Goal: Register for event/course

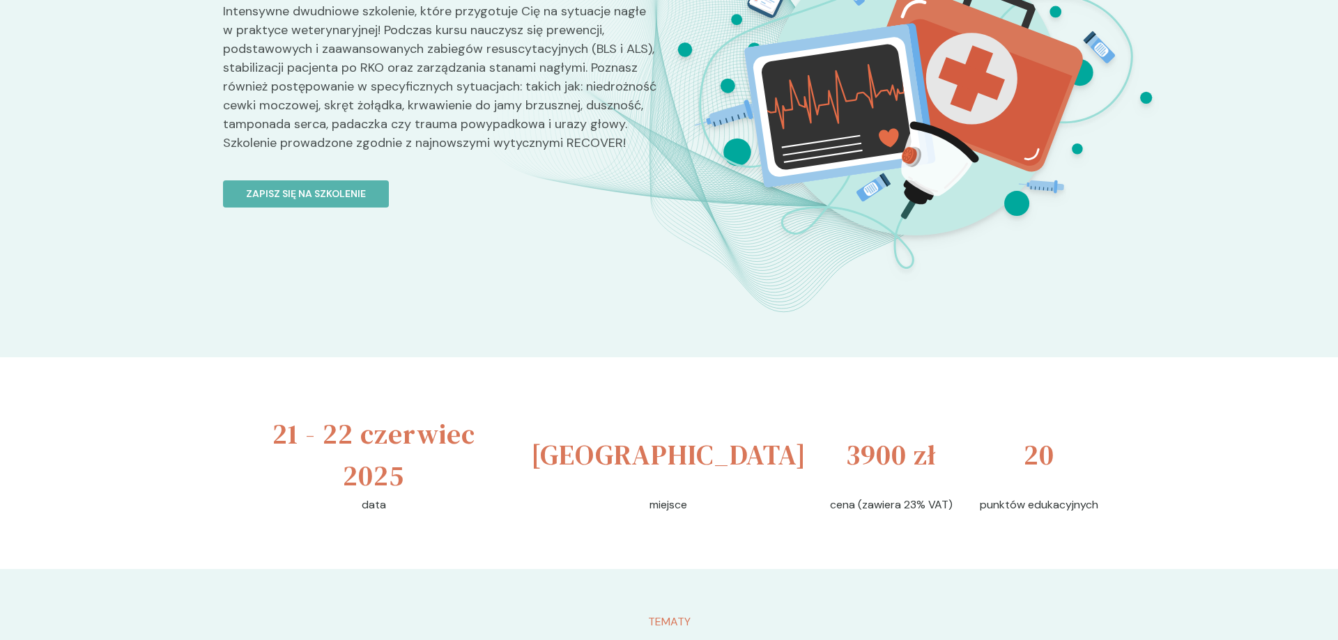
scroll to position [71, 0]
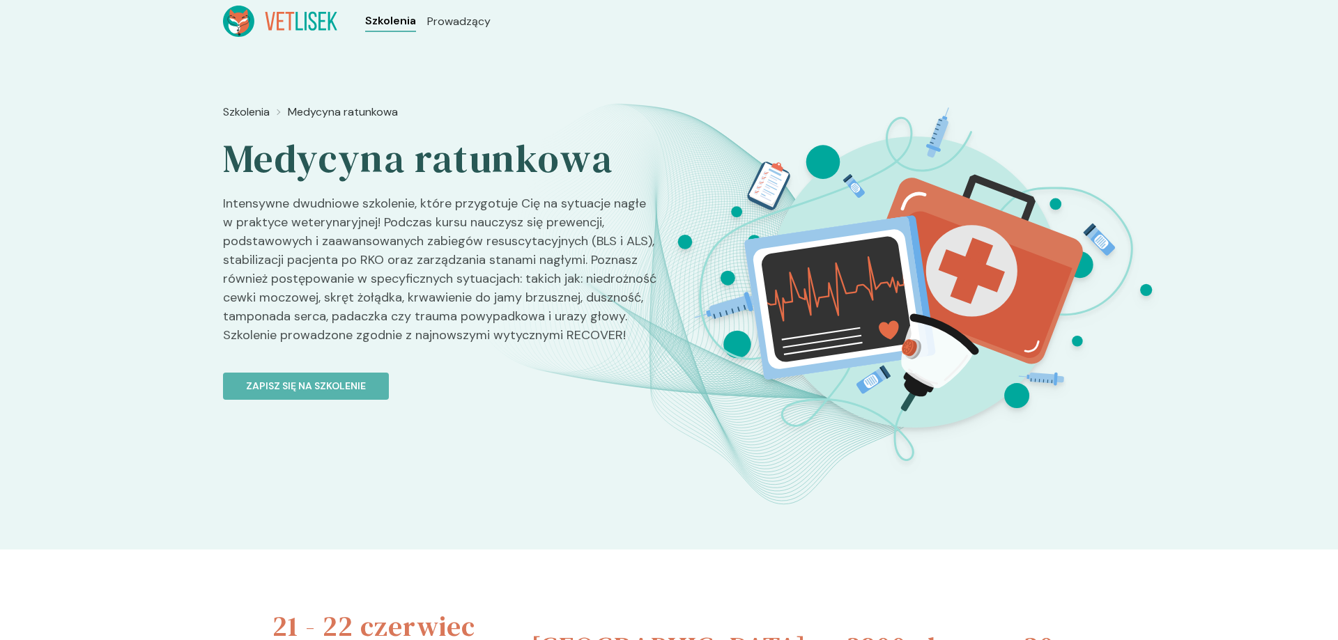
click at [387, 20] on span "Szkolenia" at bounding box center [390, 21] width 51 height 17
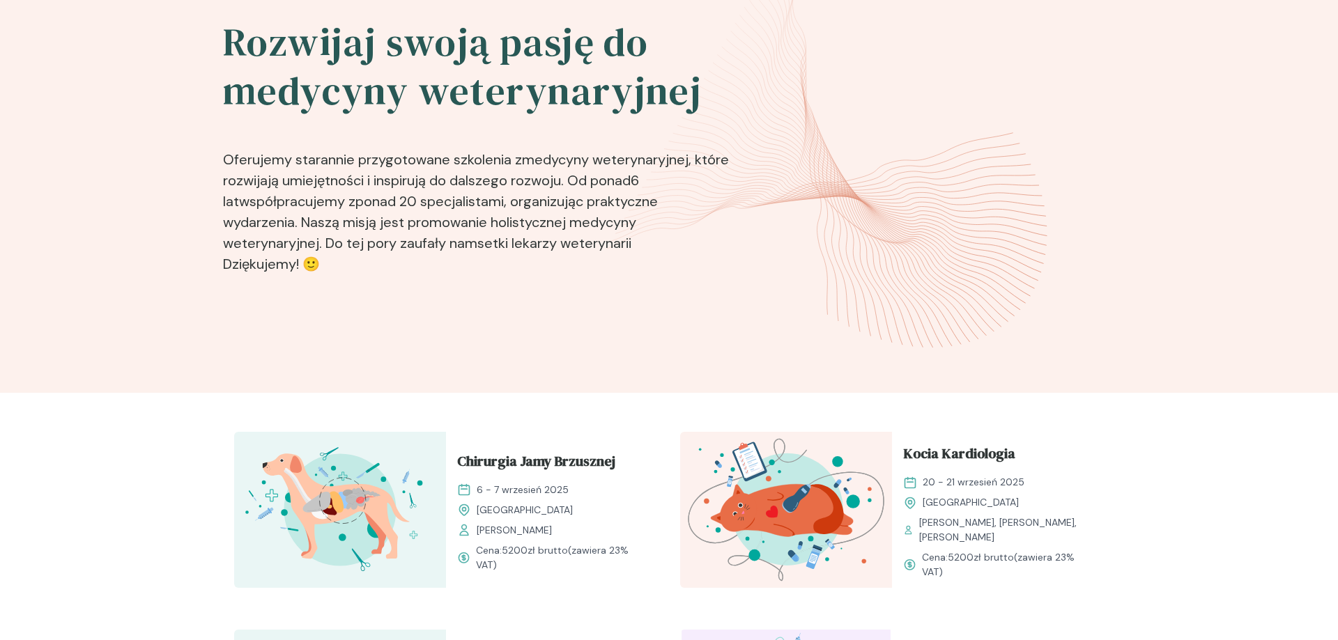
scroll to position [142, 0]
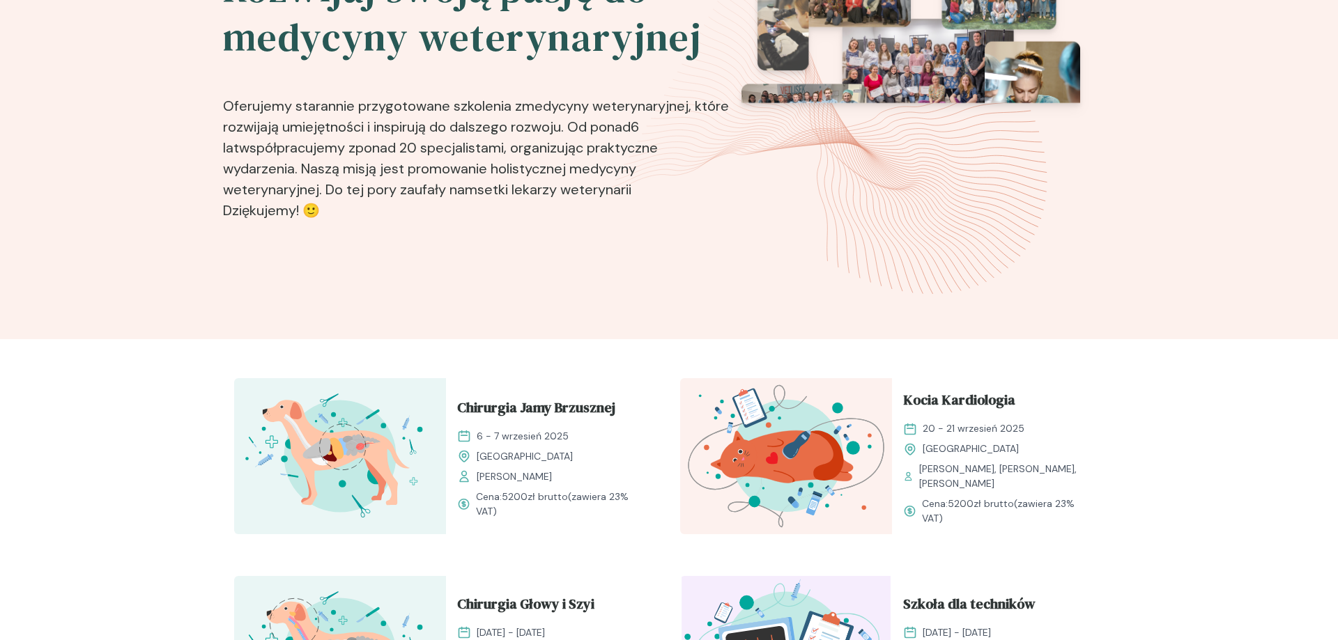
click at [379, 486] on img at bounding box center [340, 456] width 212 height 156
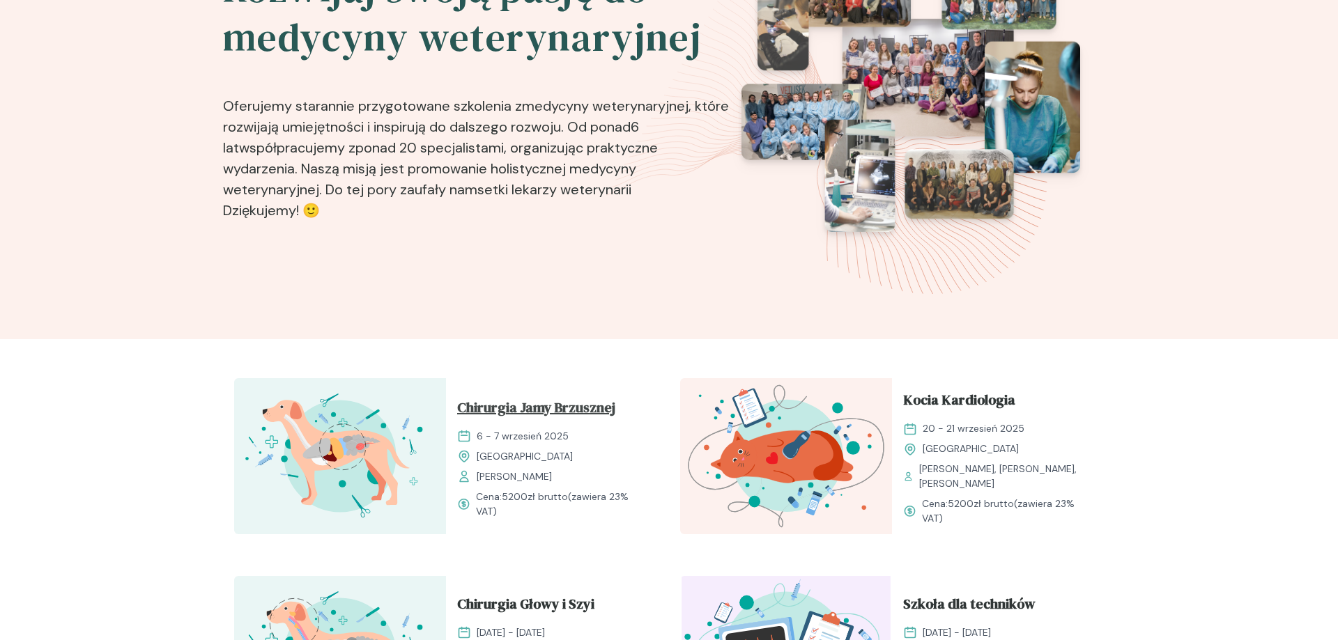
click at [546, 407] on span "Chirurgia Jamy Brzusznej" at bounding box center [536, 410] width 158 height 26
click at [541, 418] on span "Chirurgia Jamy Brzusznej" at bounding box center [536, 410] width 158 height 26
click at [543, 408] on span "Chirurgia Jamy Brzusznej" at bounding box center [536, 410] width 158 height 26
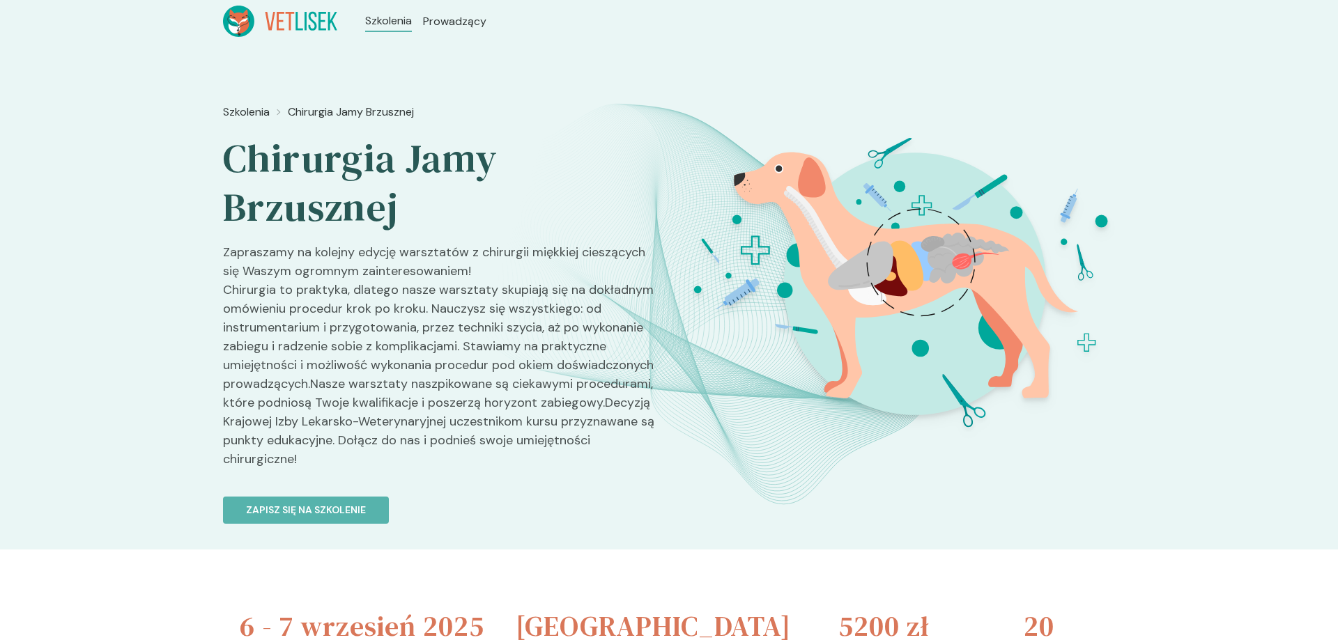
click at [543, 480] on link "Zapisz się na szkolenie" at bounding box center [440, 502] width 435 height 44
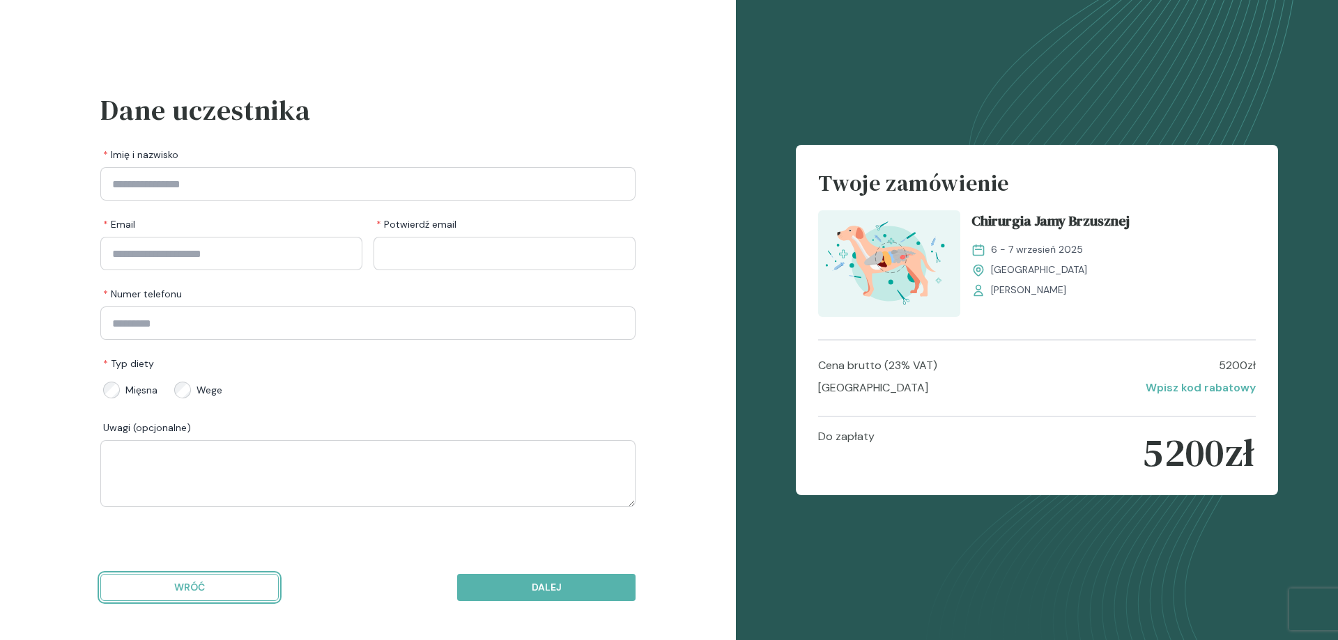
click at [183, 589] on p "Wróć" at bounding box center [189, 588] width 155 height 15
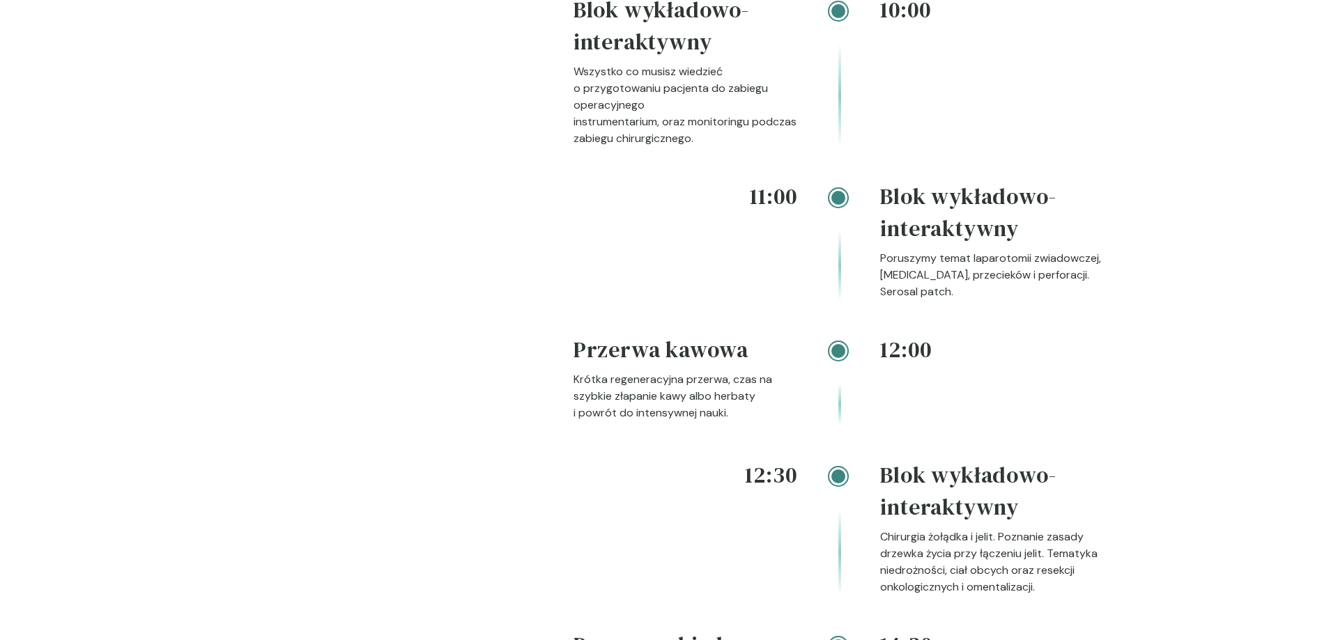
scroll to position [2204, 0]
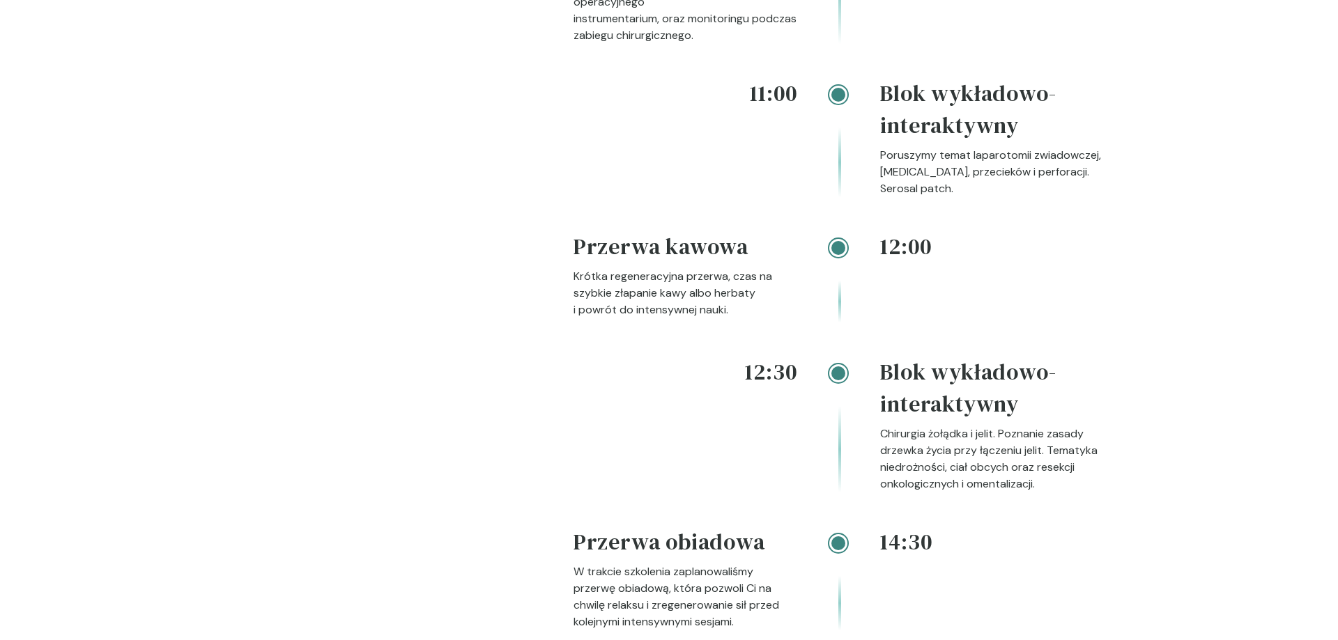
click at [426, 226] on div "Rozkład Zapoznaj się z naszym planem szkolenia Nasza oferta to niepowtarzalna o…" at bounding box center [381, 195] width 295 height 1440
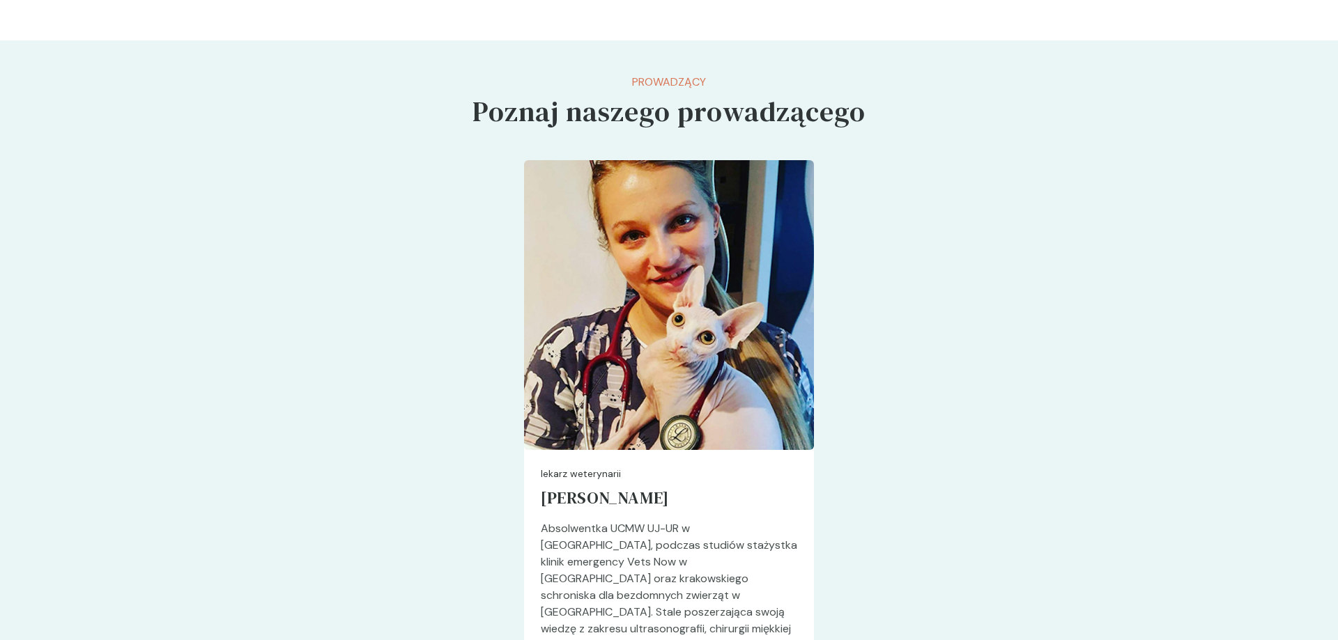
scroll to position [3625, 0]
